Goal: Find specific page/section: Find specific page/section

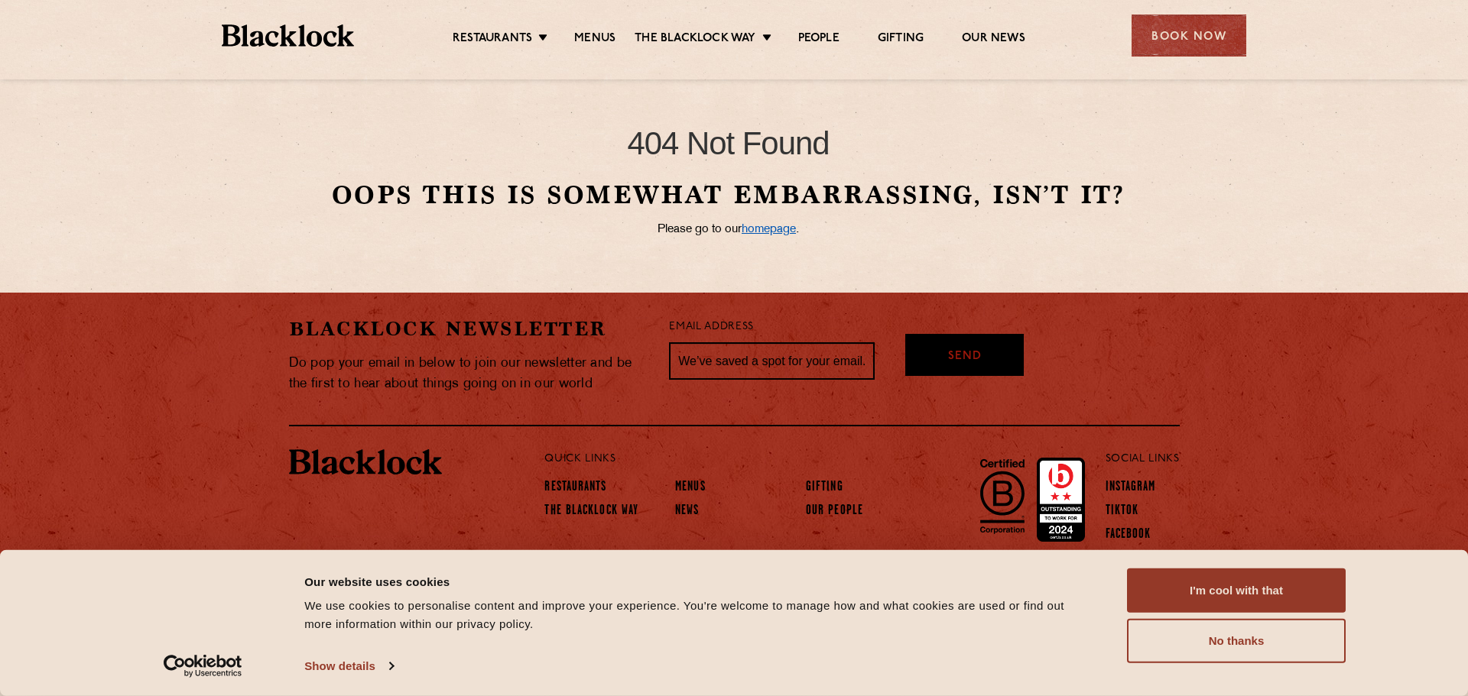
click at [786, 230] on link "homepage" at bounding box center [768, 229] width 54 height 11
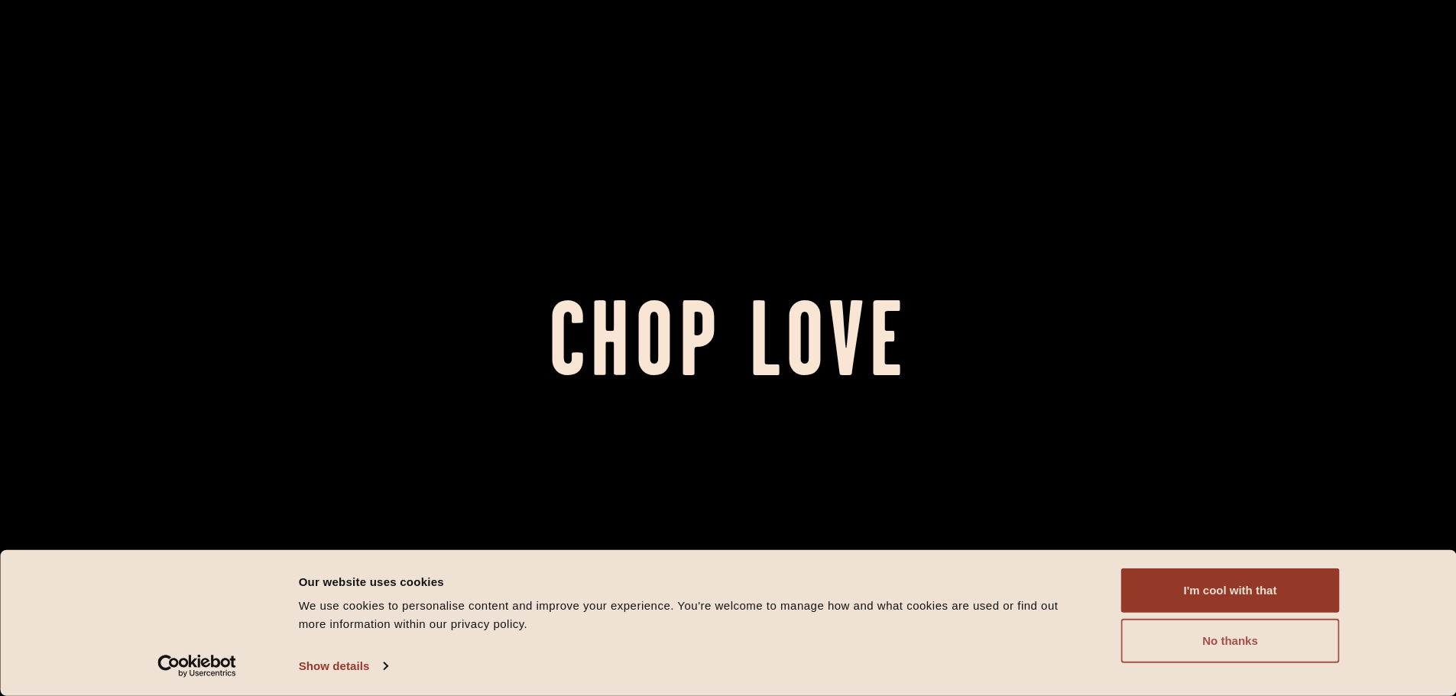
click at [1248, 634] on button "No thanks" at bounding box center [1230, 641] width 219 height 44
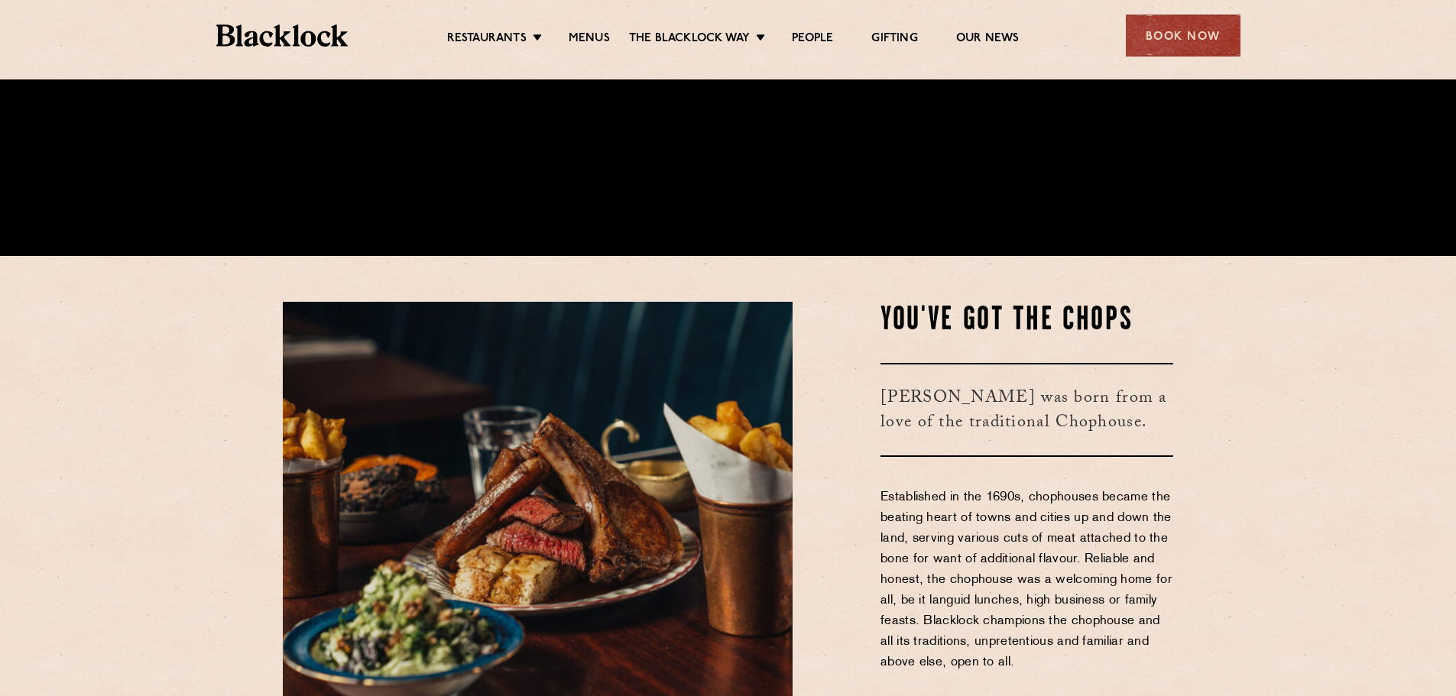
scroll to position [535, 0]
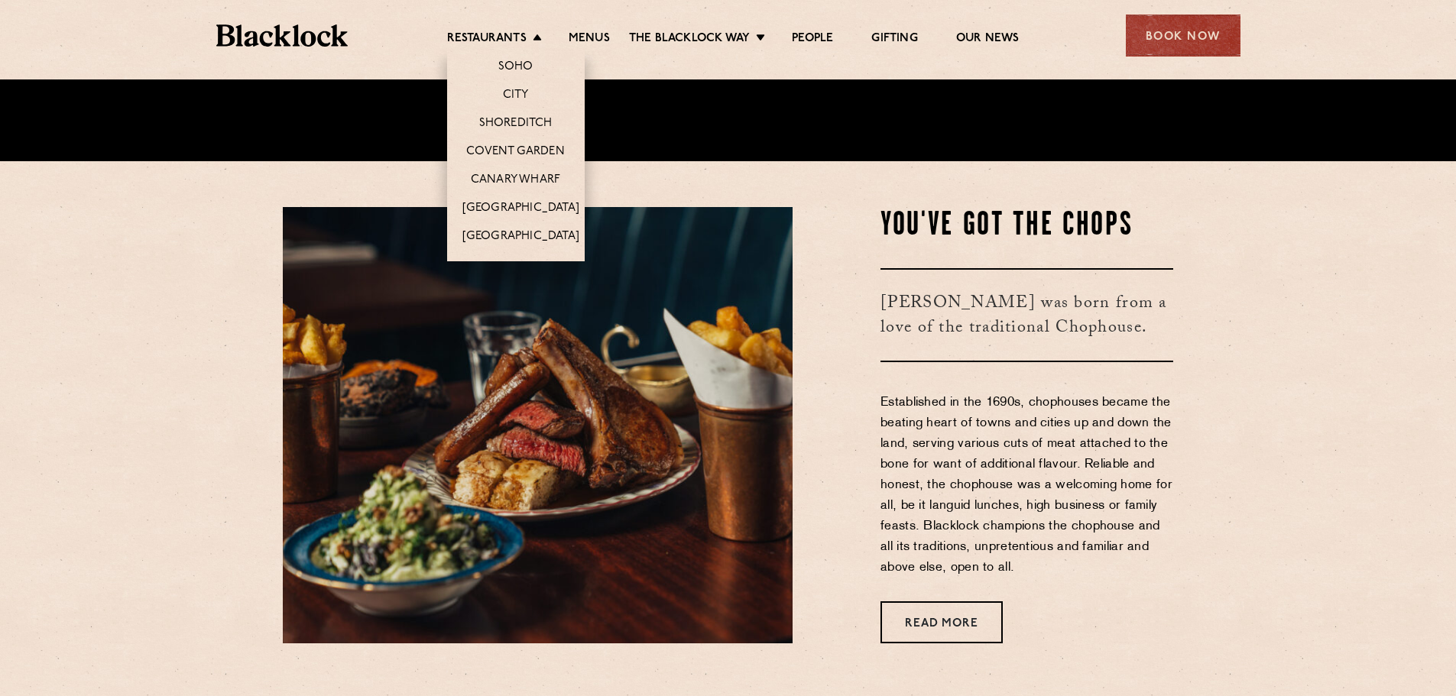
click at [538, 37] on li "Restaurants Soho City Shoreditch Covent Garden Canary Wharf Manchester Birmingh…" at bounding box center [498, 39] width 102 height 17
click at [527, 96] on link "City" at bounding box center [516, 96] width 26 height 17
